Goal: Communication & Community: Participate in discussion

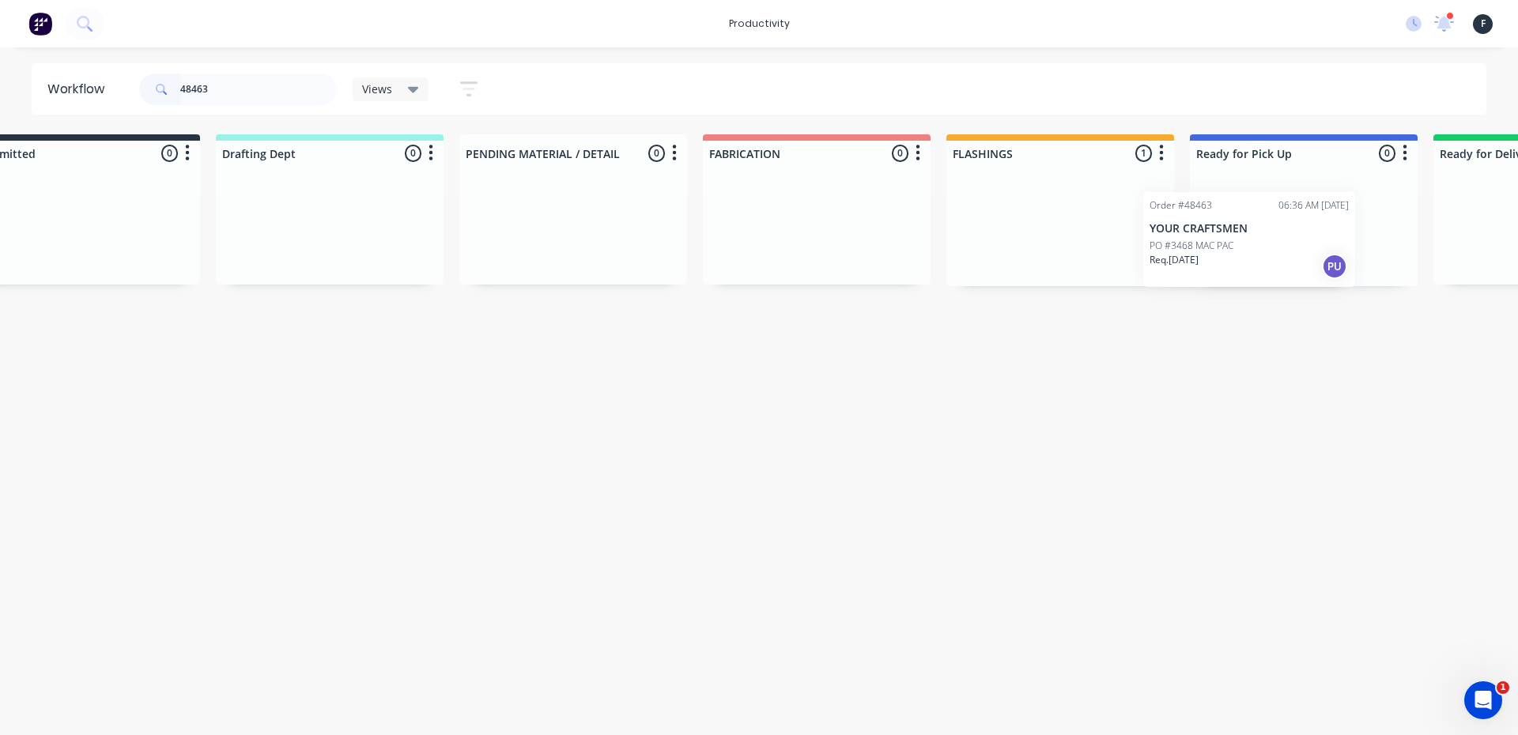
scroll to position [0, 84]
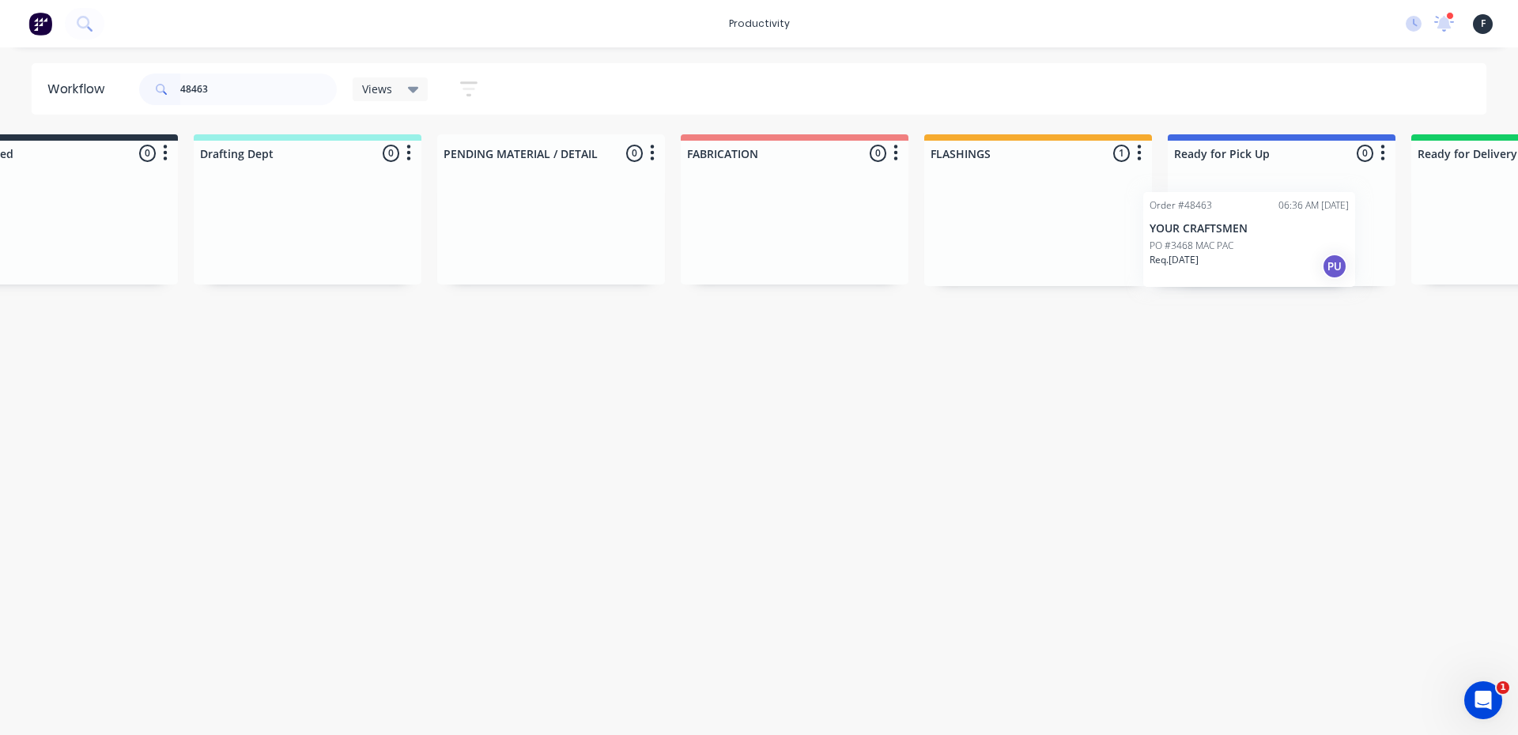
drag, startPoint x: 1031, startPoint y: 235, endPoint x: 1164, endPoint y: 248, distance: 133.5
click at [1164, 248] on div "Submitted 0 Sort By Created date Required date Order number Customer name Most …" at bounding box center [1222, 210] width 2637 height 152
type input "48463"
click at [1221, 240] on p "Req. 13/10/25" at bounding box center [1206, 247] width 49 height 14
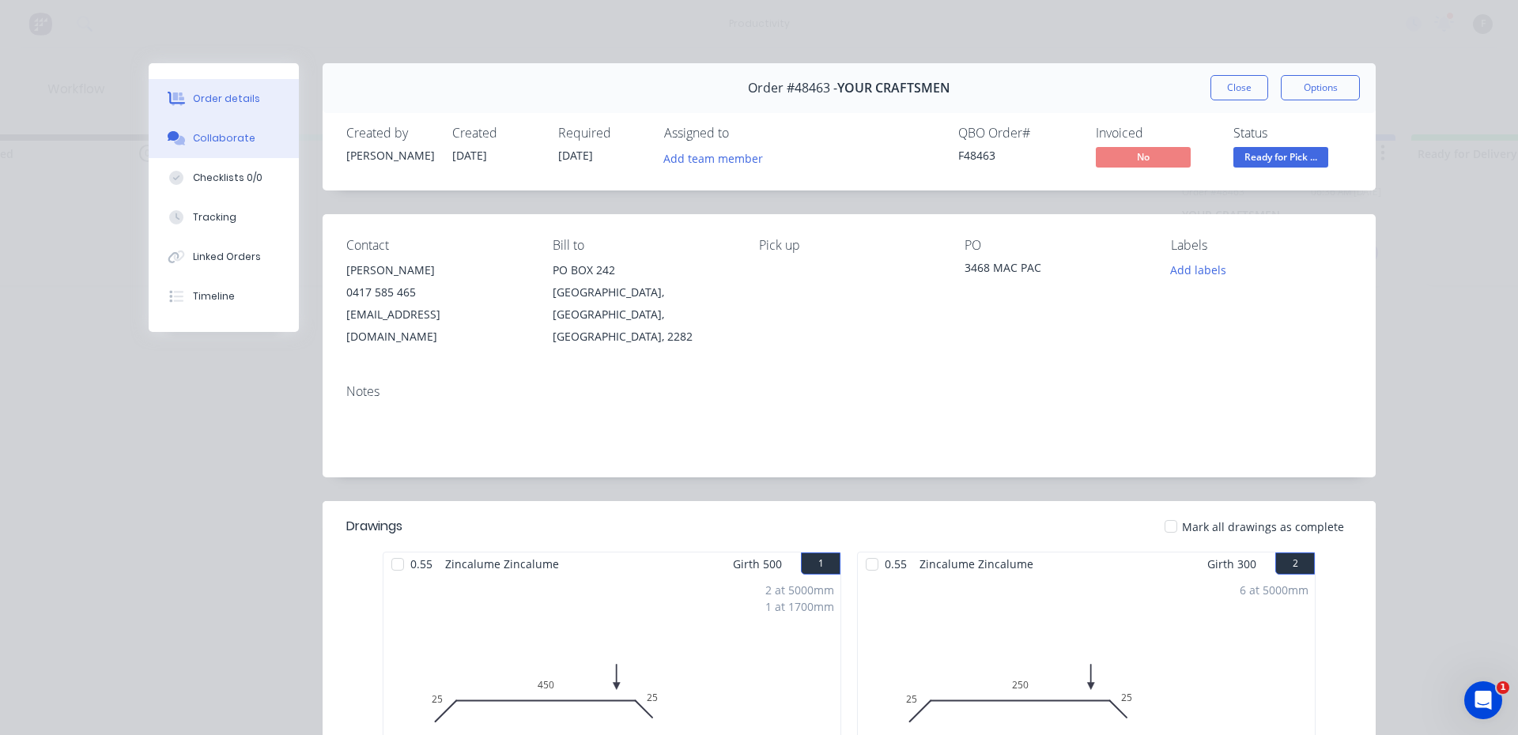
click at [193, 132] on div "Collaborate" at bounding box center [224, 138] width 62 height 14
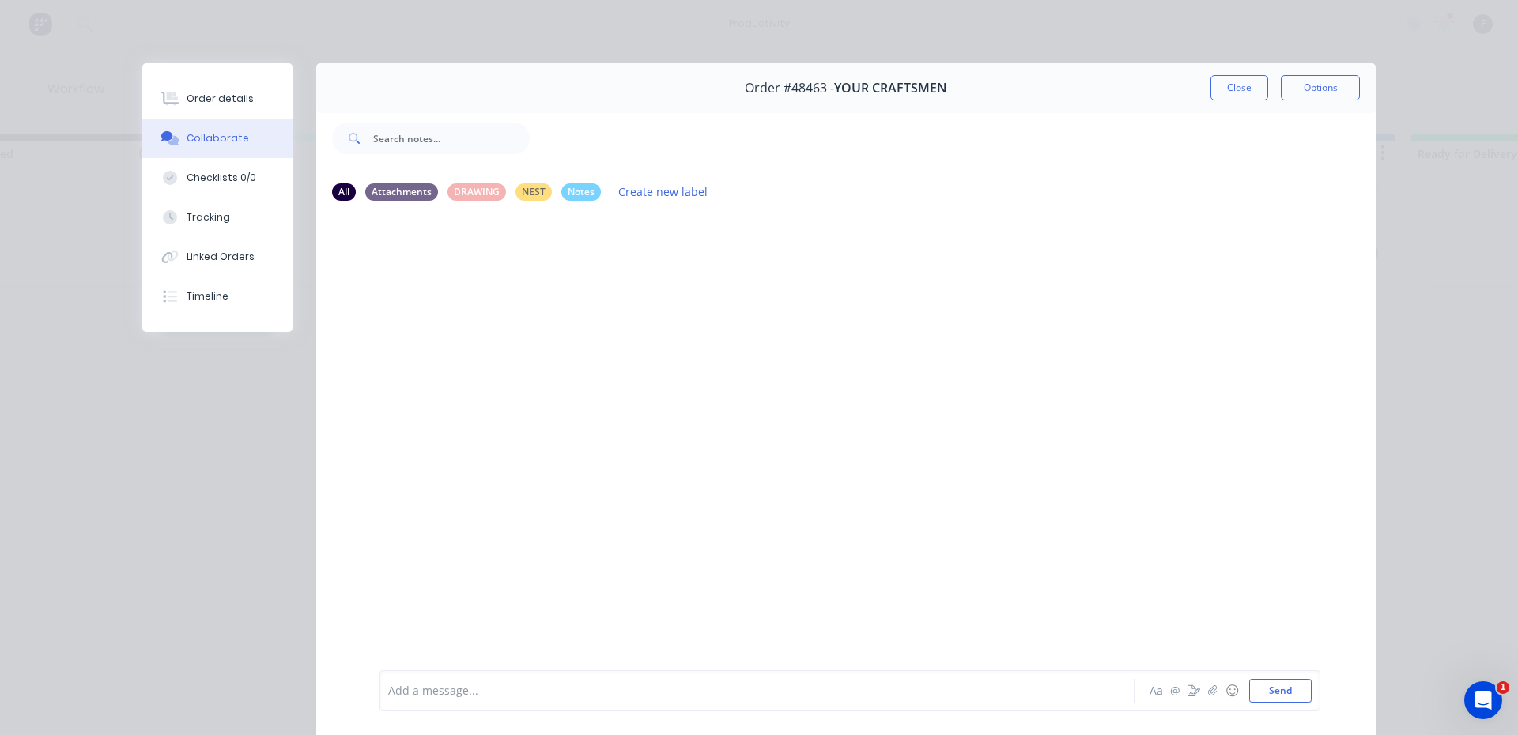
click at [467, 683] on div at bounding box center [735, 691] width 692 height 17
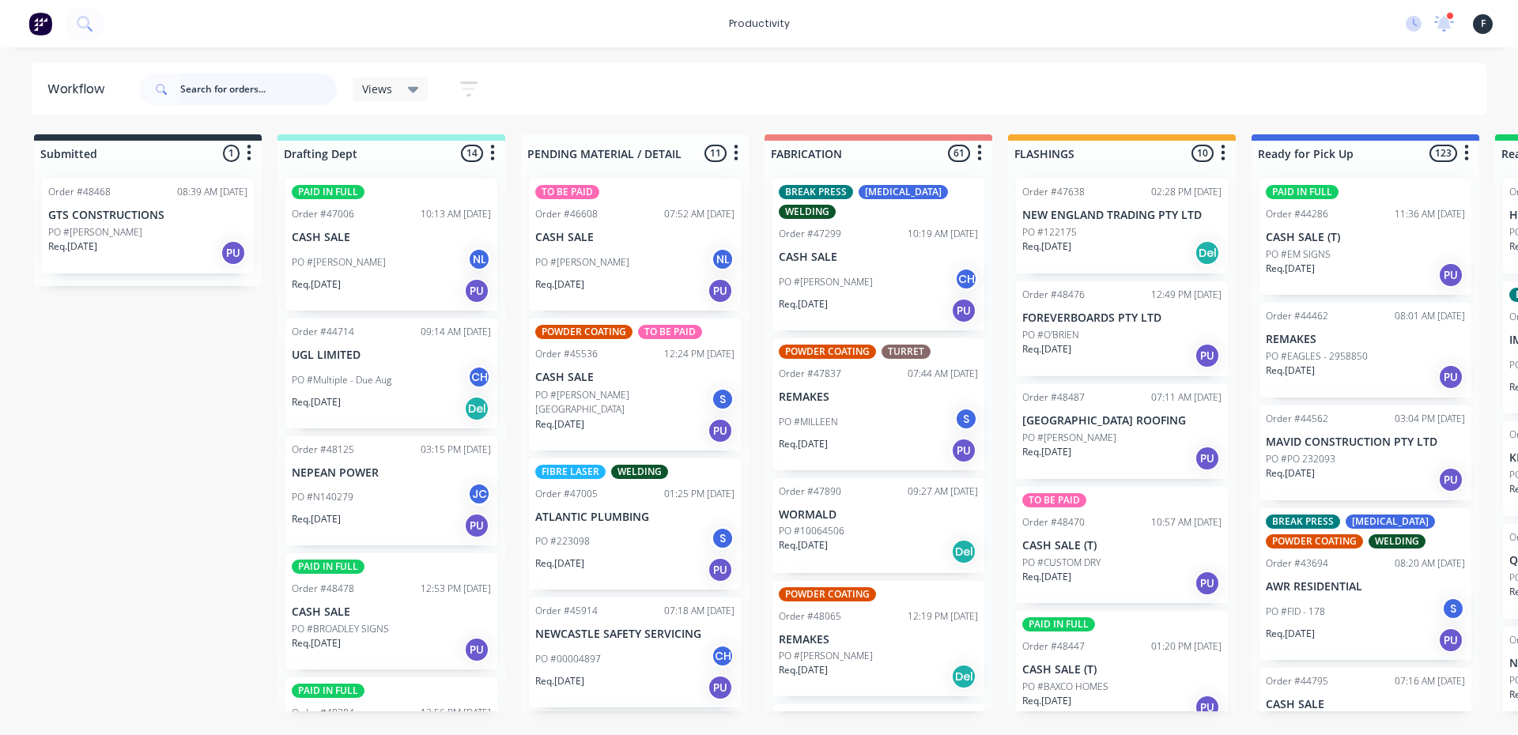
click at [225, 96] on input "text" at bounding box center [258, 90] width 157 height 32
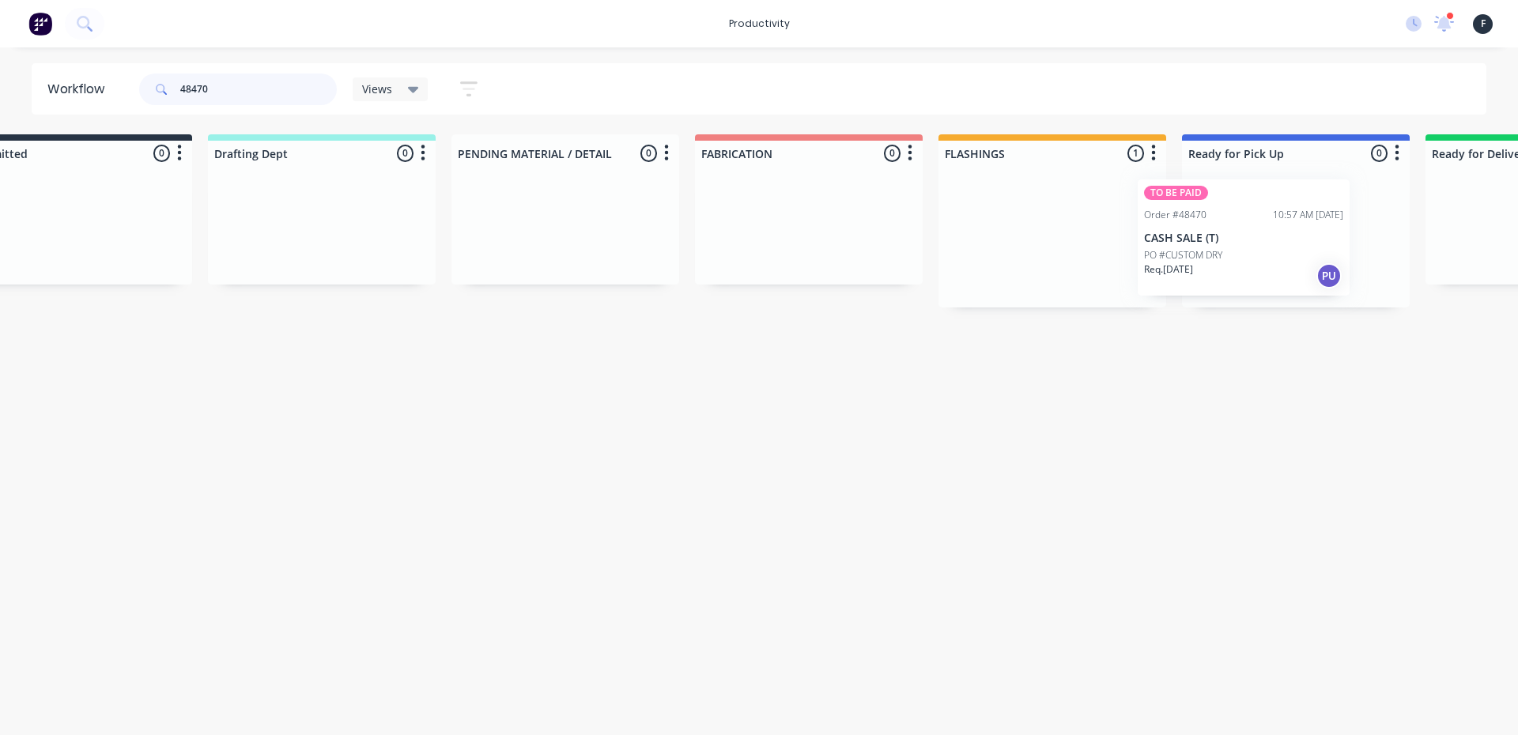
drag, startPoint x: 1103, startPoint y: 255, endPoint x: 1212, endPoint y: 255, distance: 109.1
click at [1212, 255] on div "Submitted 0 Sort By Created date Required date Order number Customer name Most …" at bounding box center [1237, 220] width 2637 height 173
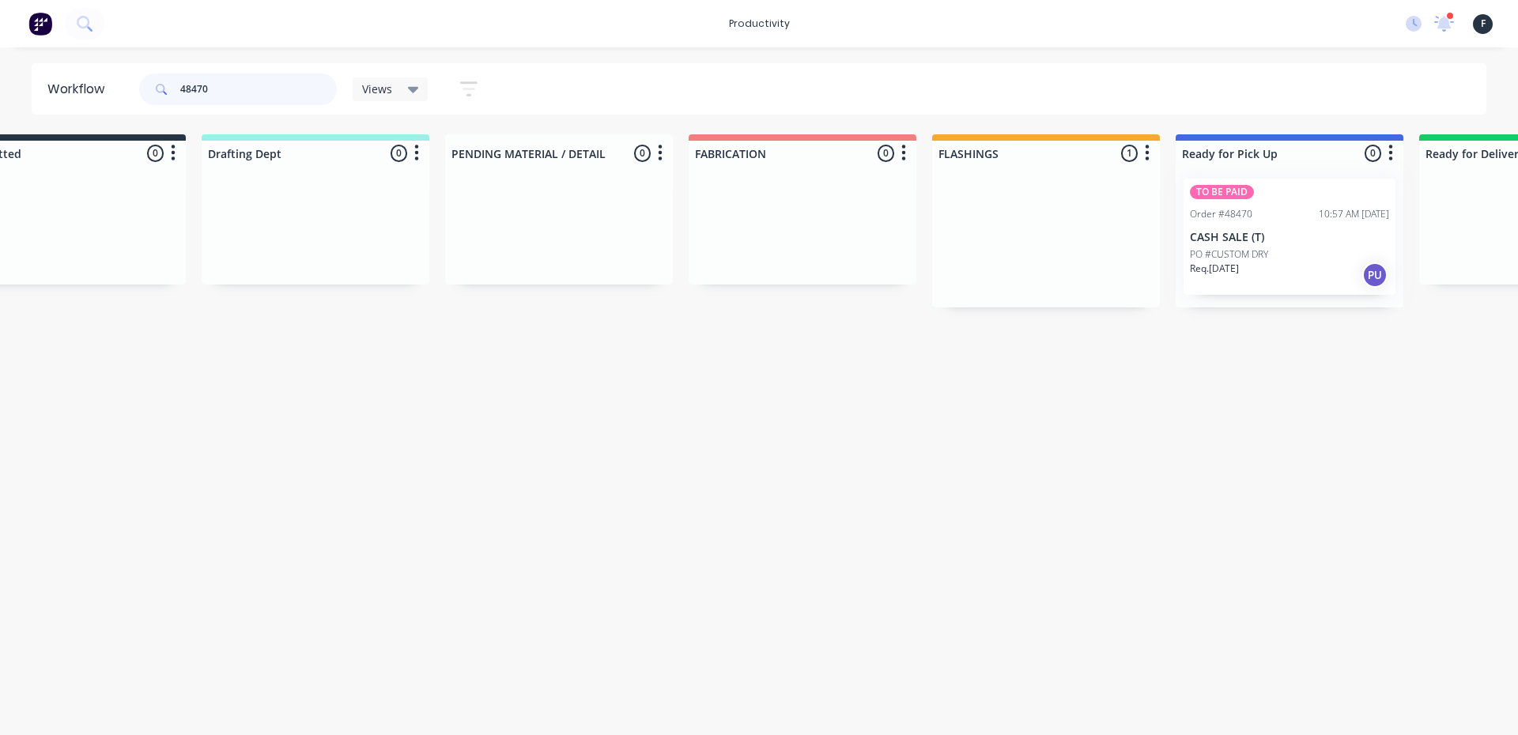
type input "48470"
click at [1224, 248] on div at bounding box center [1290, 237] width 228 height 142
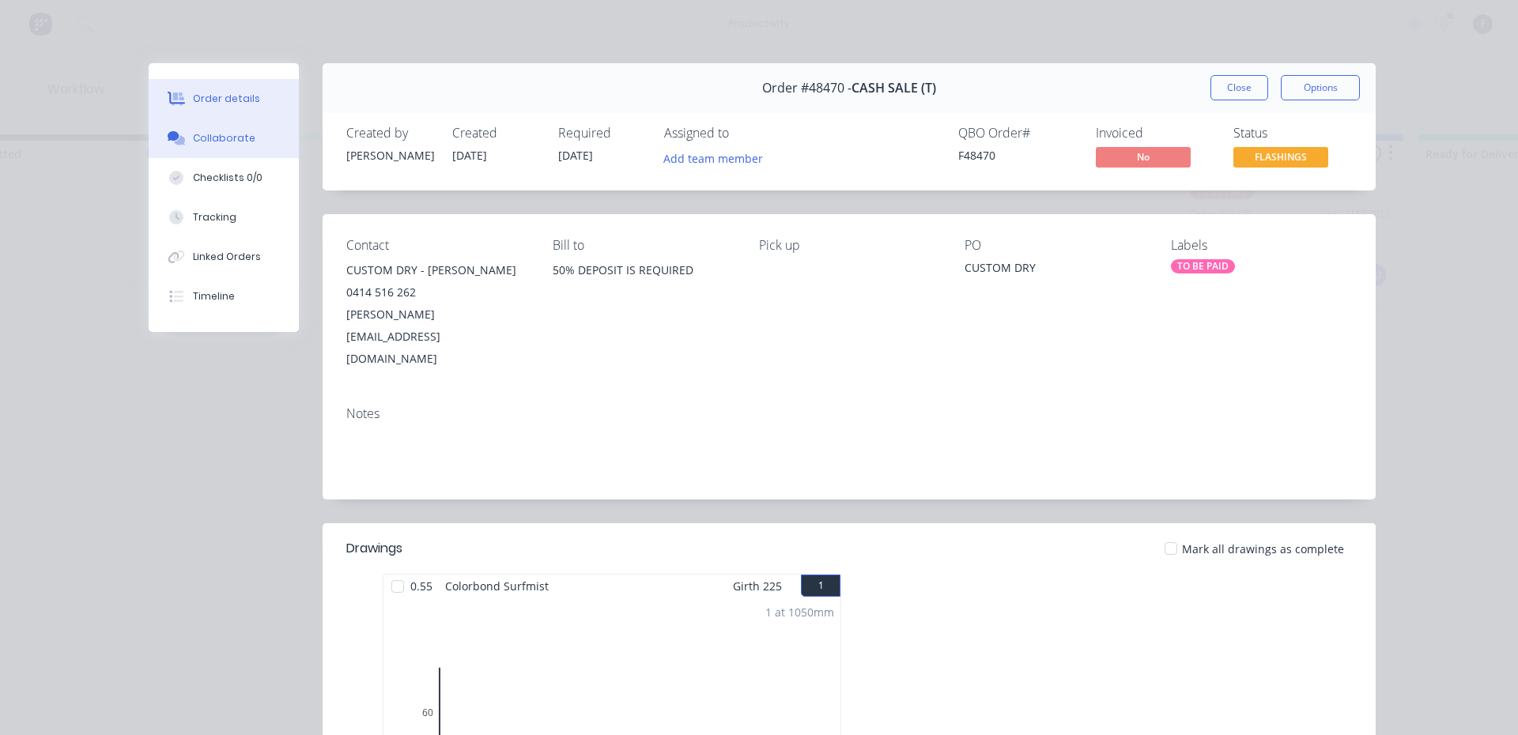
click at [252, 137] on button "Collaborate" at bounding box center [224, 139] width 150 height 40
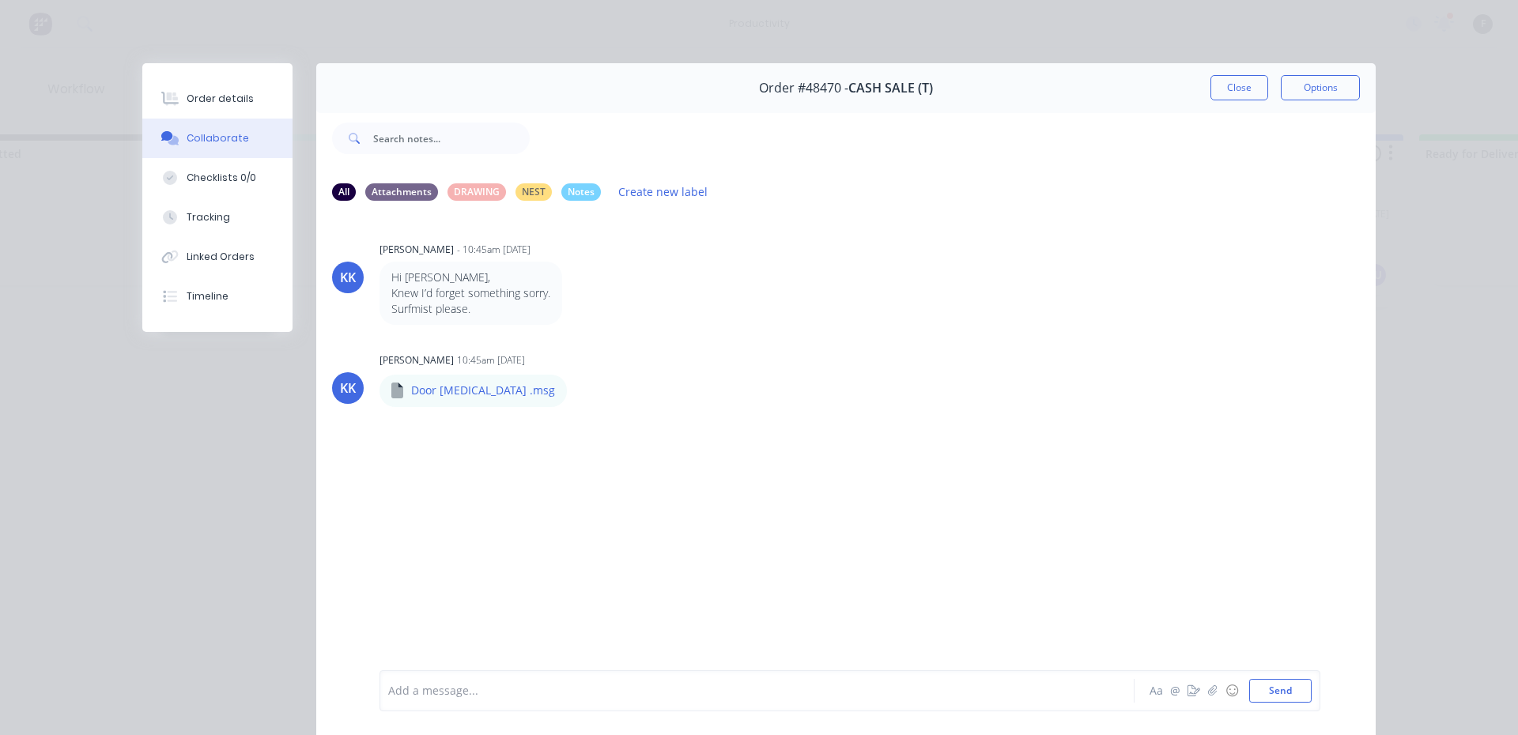
click at [142, 119] on button "Collaborate" at bounding box center [217, 139] width 150 height 40
click at [433, 708] on div "Add a message... Aa @ ☺ Send" at bounding box center [850, 691] width 941 height 41
click at [425, 694] on div at bounding box center [735, 691] width 692 height 17
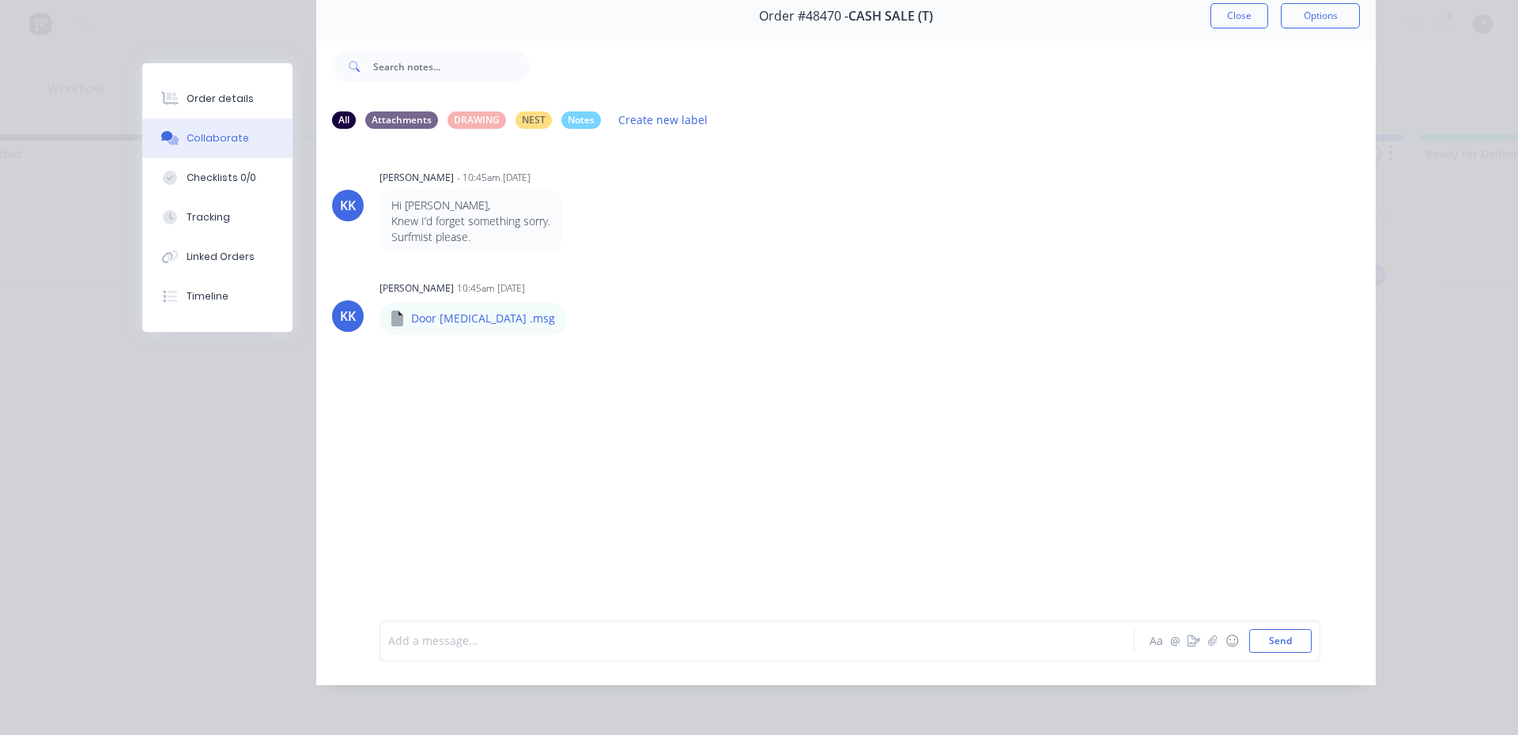
scroll to position [5, 0]
